Goal: Complete application form

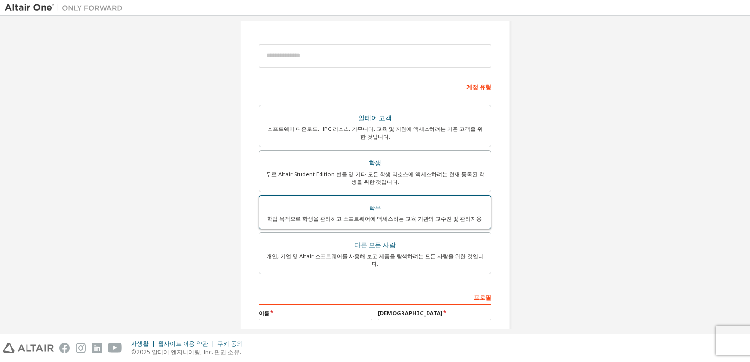
scroll to position [49, 0]
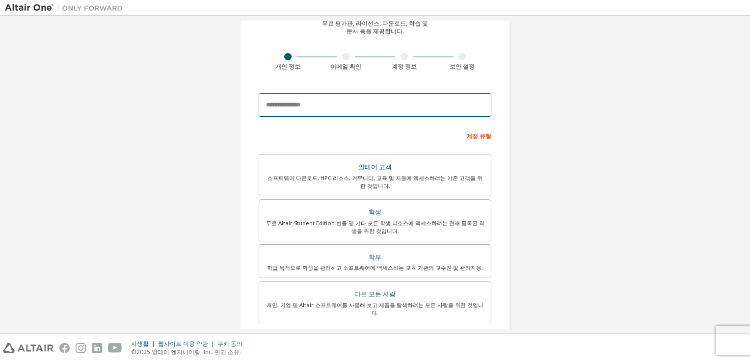
click at [363, 109] on input "email" at bounding box center [375, 105] width 233 height 24
type input "**********"
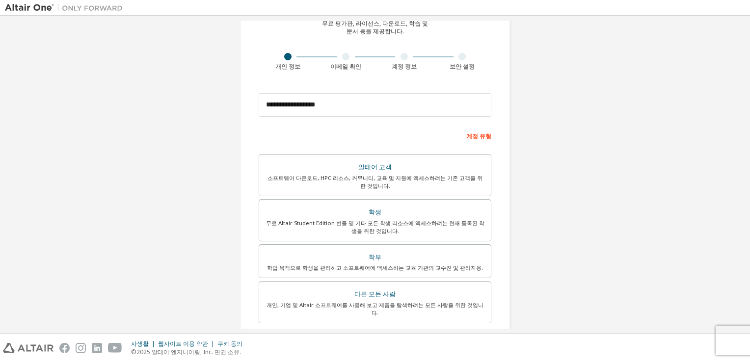
type input "**"
type input "*"
type input "**"
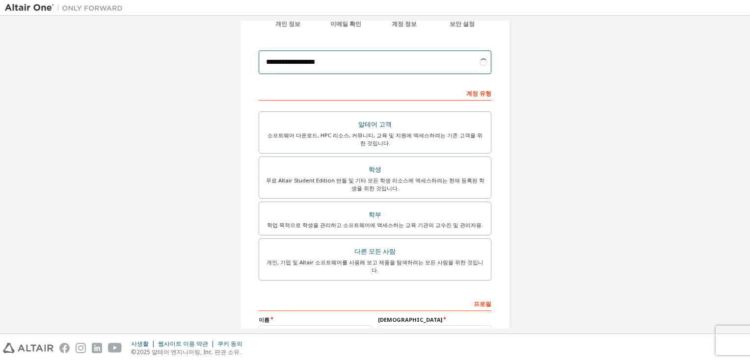
scroll to position [98, 0]
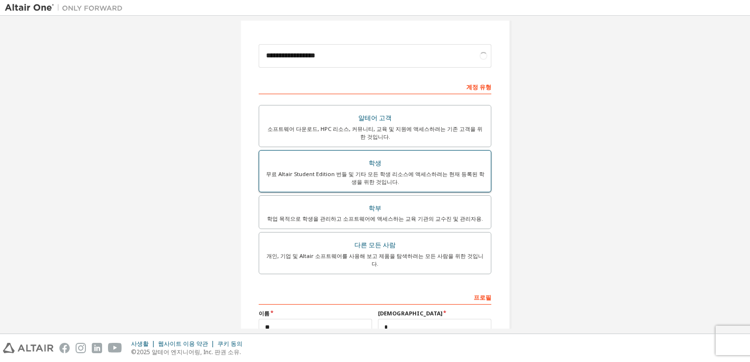
click at [373, 166] on div "학생" at bounding box center [375, 164] width 220 height 14
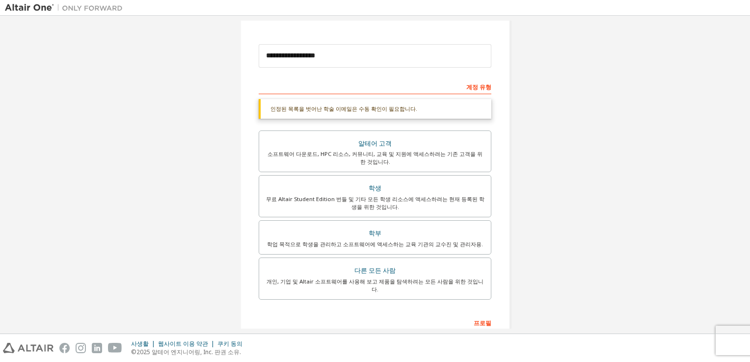
scroll to position [219, 0]
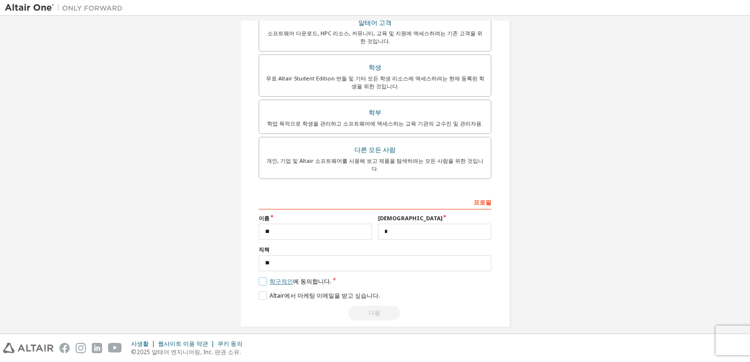
click at [289, 277] on link "학구적인" at bounding box center [282, 281] width 24 height 8
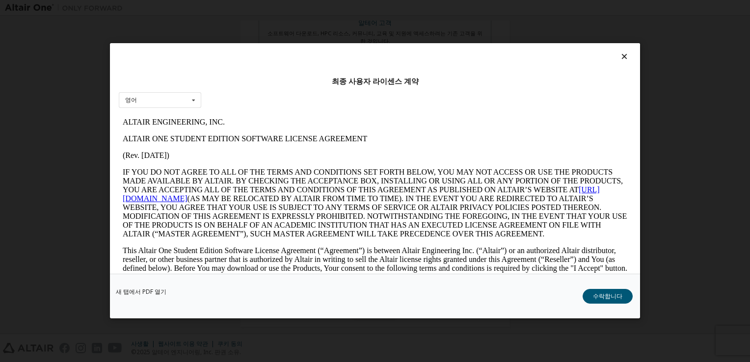
scroll to position [0, 0]
click at [622, 300] on button "수락합니다" at bounding box center [608, 297] width 50 height 15
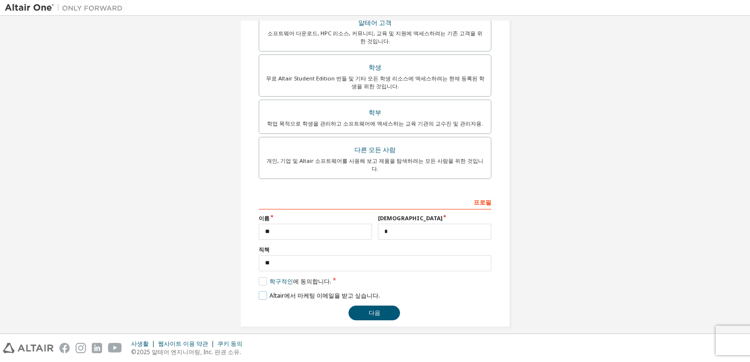
click at [317, 292] on label "Altair에서 마케팅 이메일을 받고 싶습니다." at bounding box center [319, 296] width 121 height 8
click at [379, 306] on button "다음" at bounding box center [375, 313] width 52 height 15
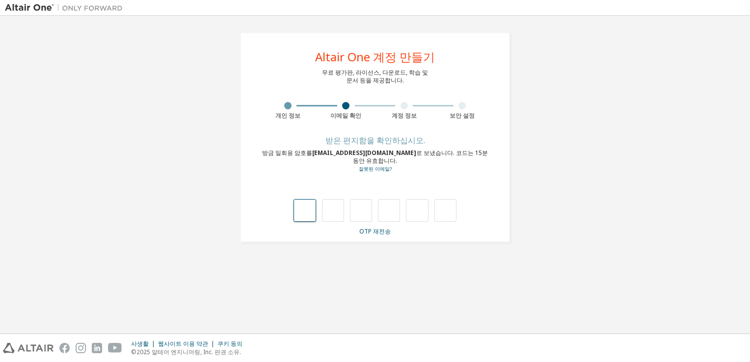
type input "*"
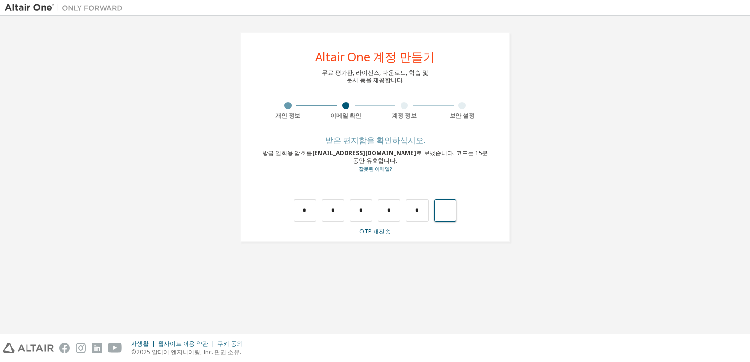
type input "*"
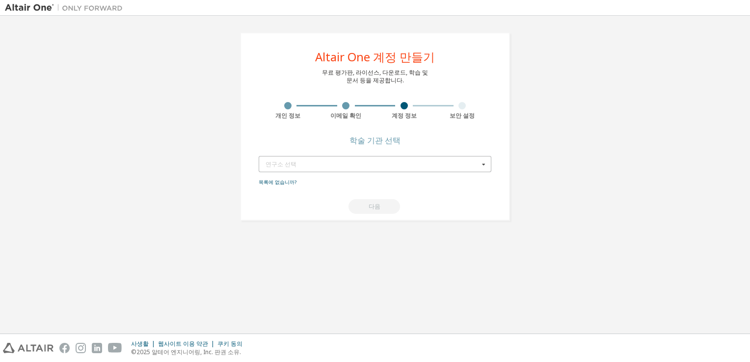
click at [472, 166] on div "연구소 선택" at bounding box center [373, 165] width 214 height 6
click at [472, 166] on input "text" at bounding box center [376, 164] width 232 height 15
click at [485, 168] on icon at bounding box center [484, 164] width 12 height 15
click at [327, 165] on div "연구소 선택" at bounding box center [373, 165] width 214 height 6
type input "*"
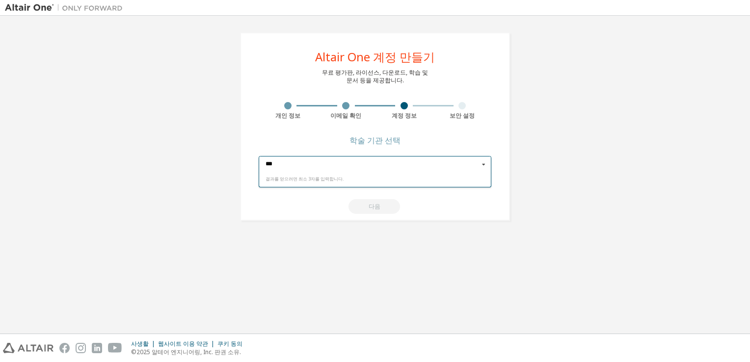
type input "***"
